Goal: Information Seeking & Learning: Learn about a topic

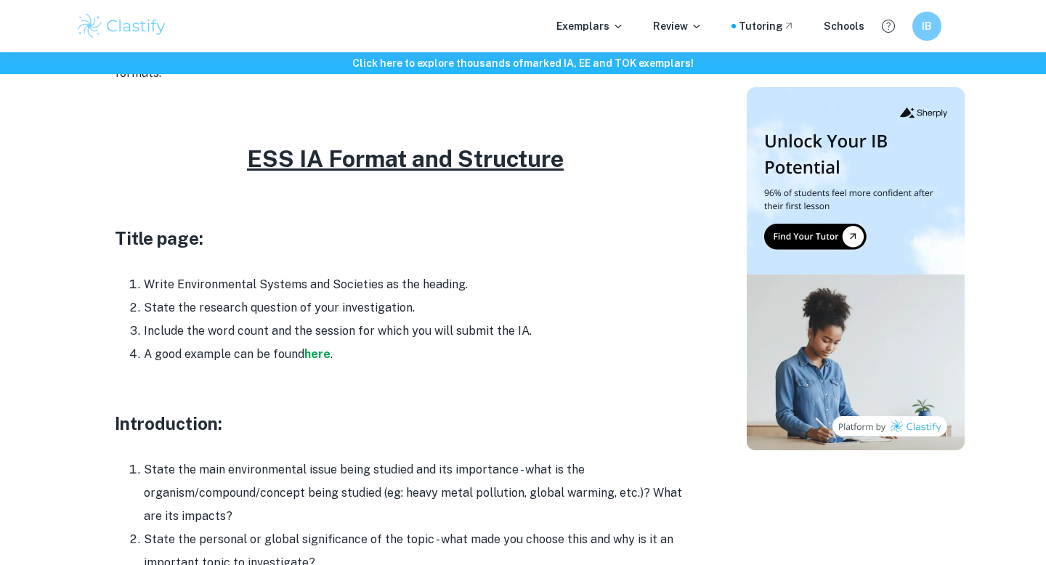
scroll to position [676, 0]
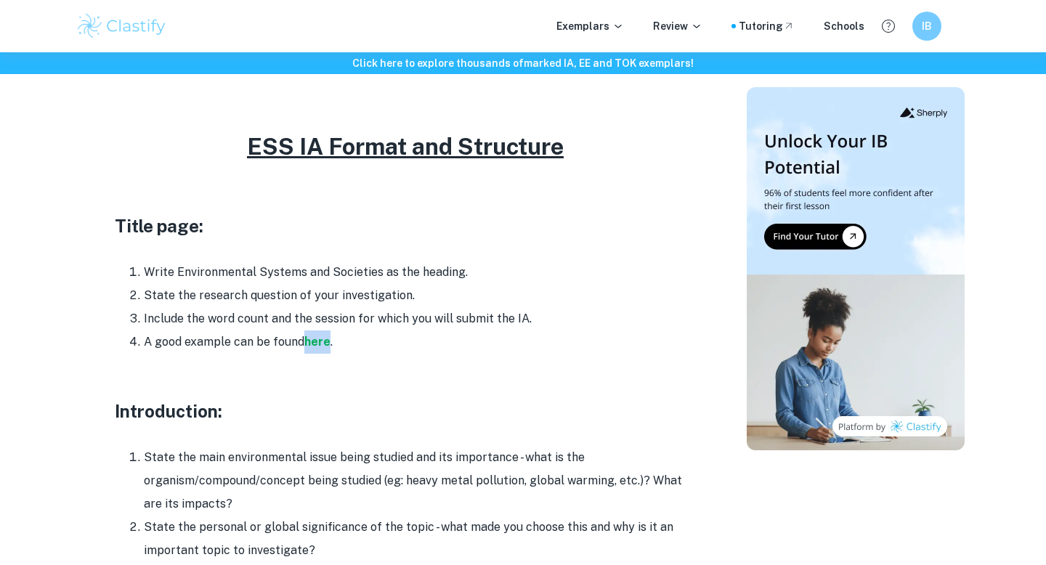
click at [504, 261] on li "Write Environmental Systems and Societies as the heading." at bounding box center [420, 272] width 552 height 23
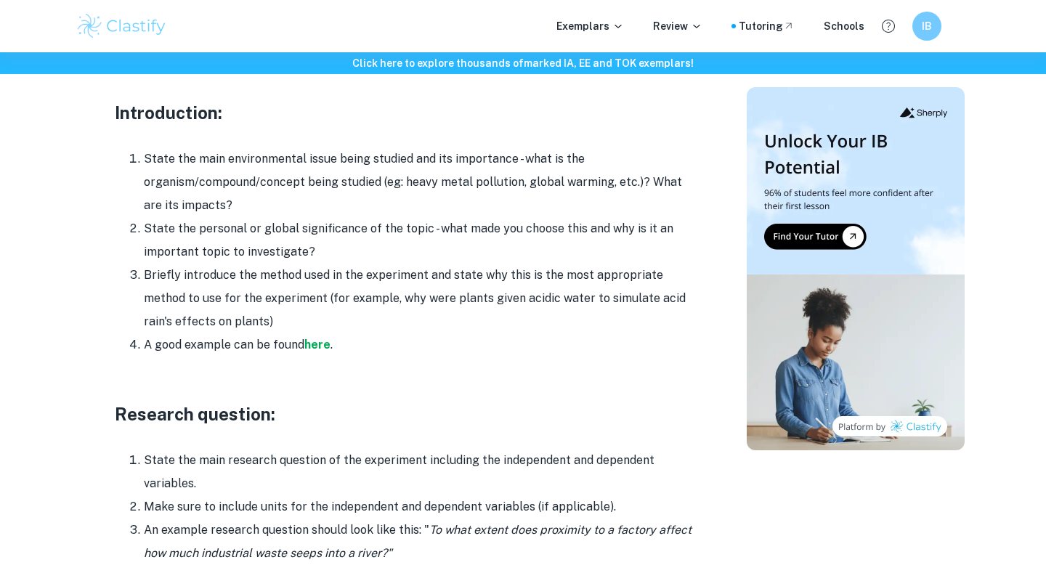
scroll to position [981, 0]
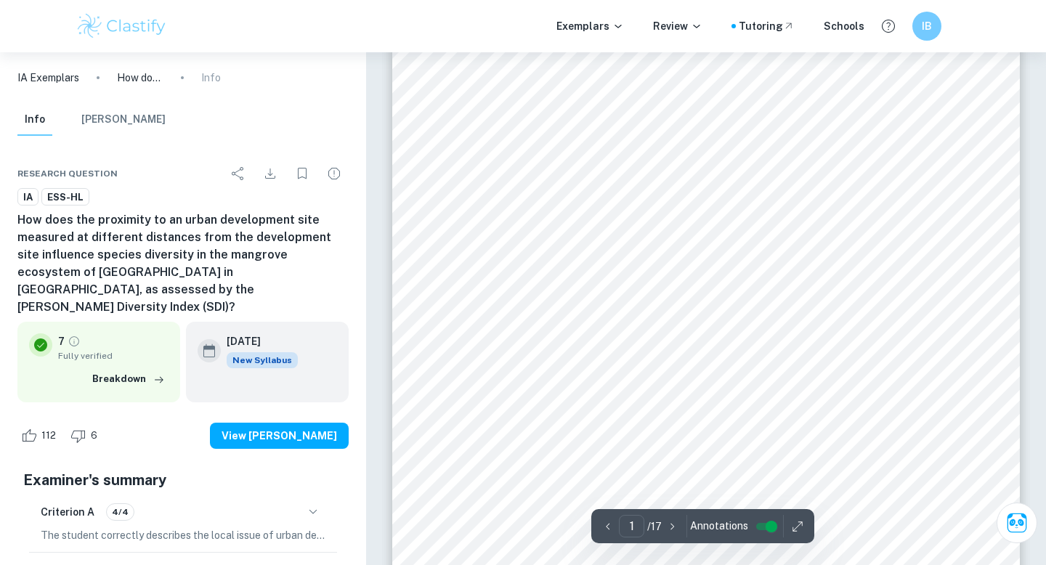
scroll to position [130, 0]
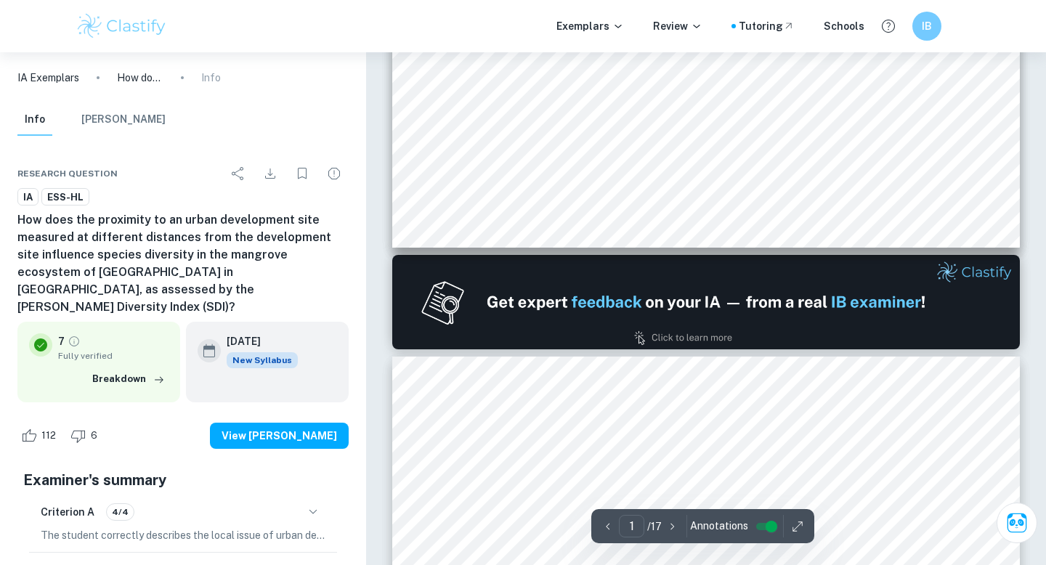
type input "2"
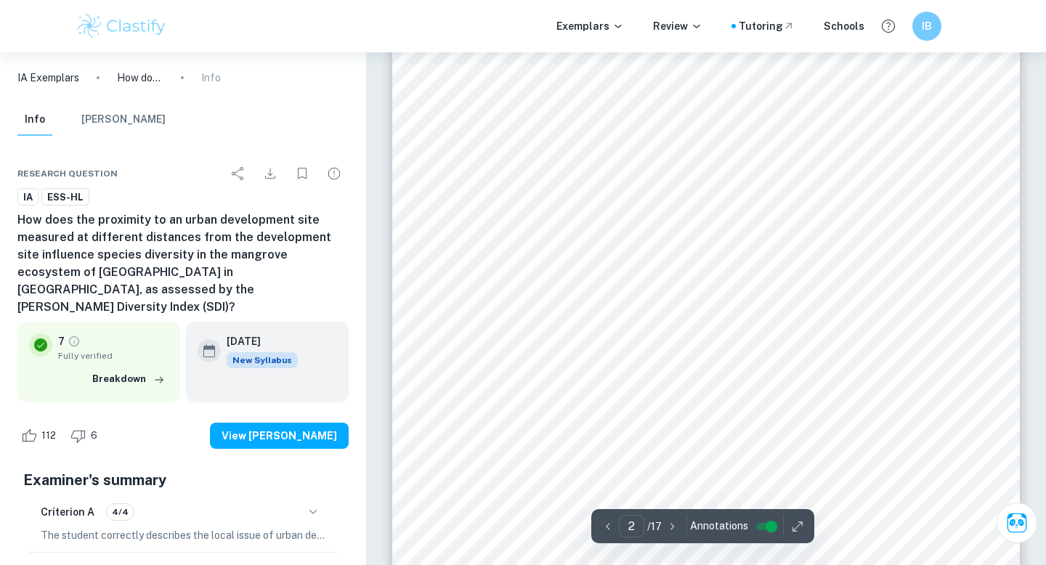
scroll to position [1034, 0]
